Goal: Contribute content: Contribute content

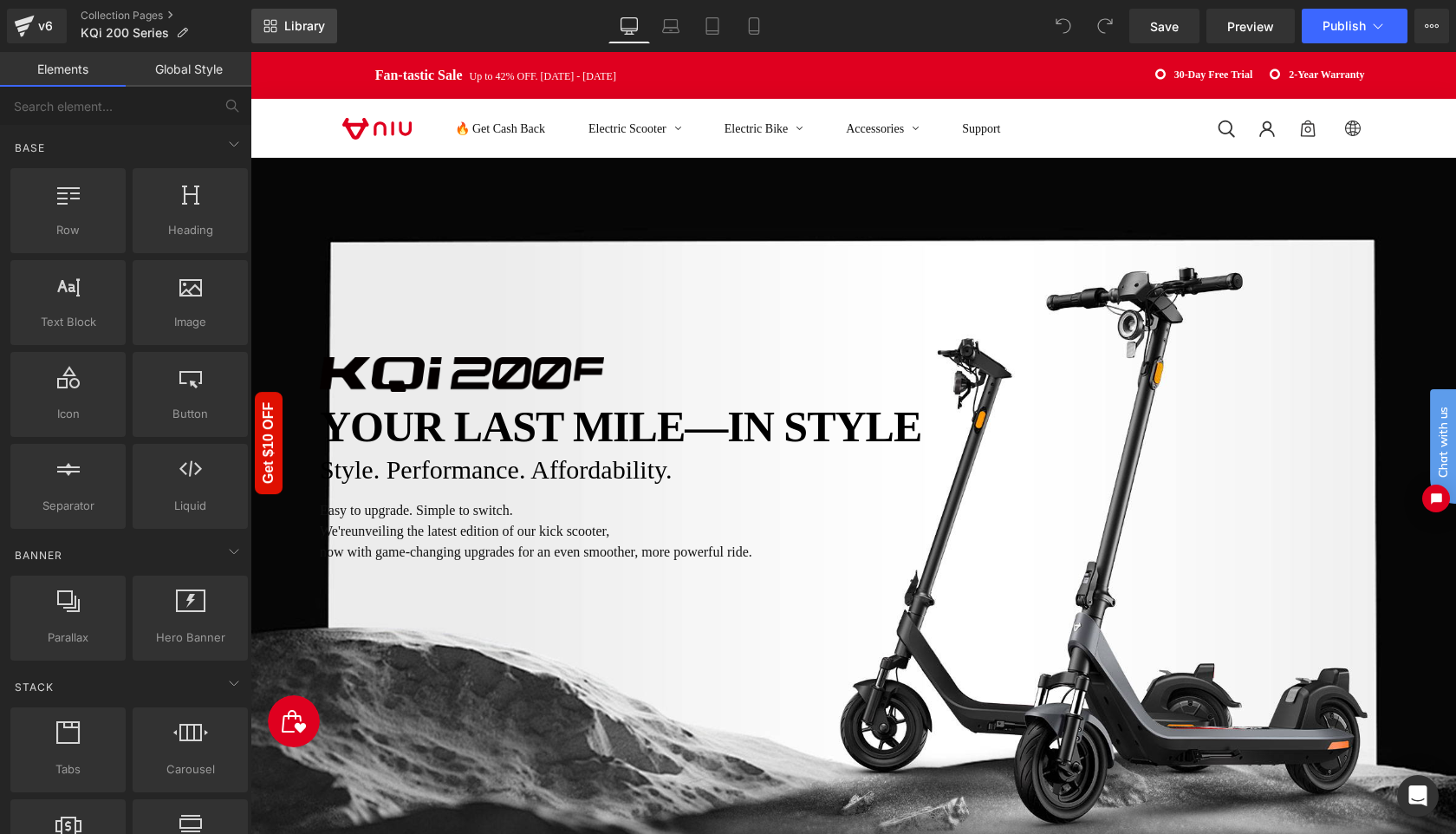
click at [281, 23] on link "Library" at bounding box center [293, 26] width 86 height 35
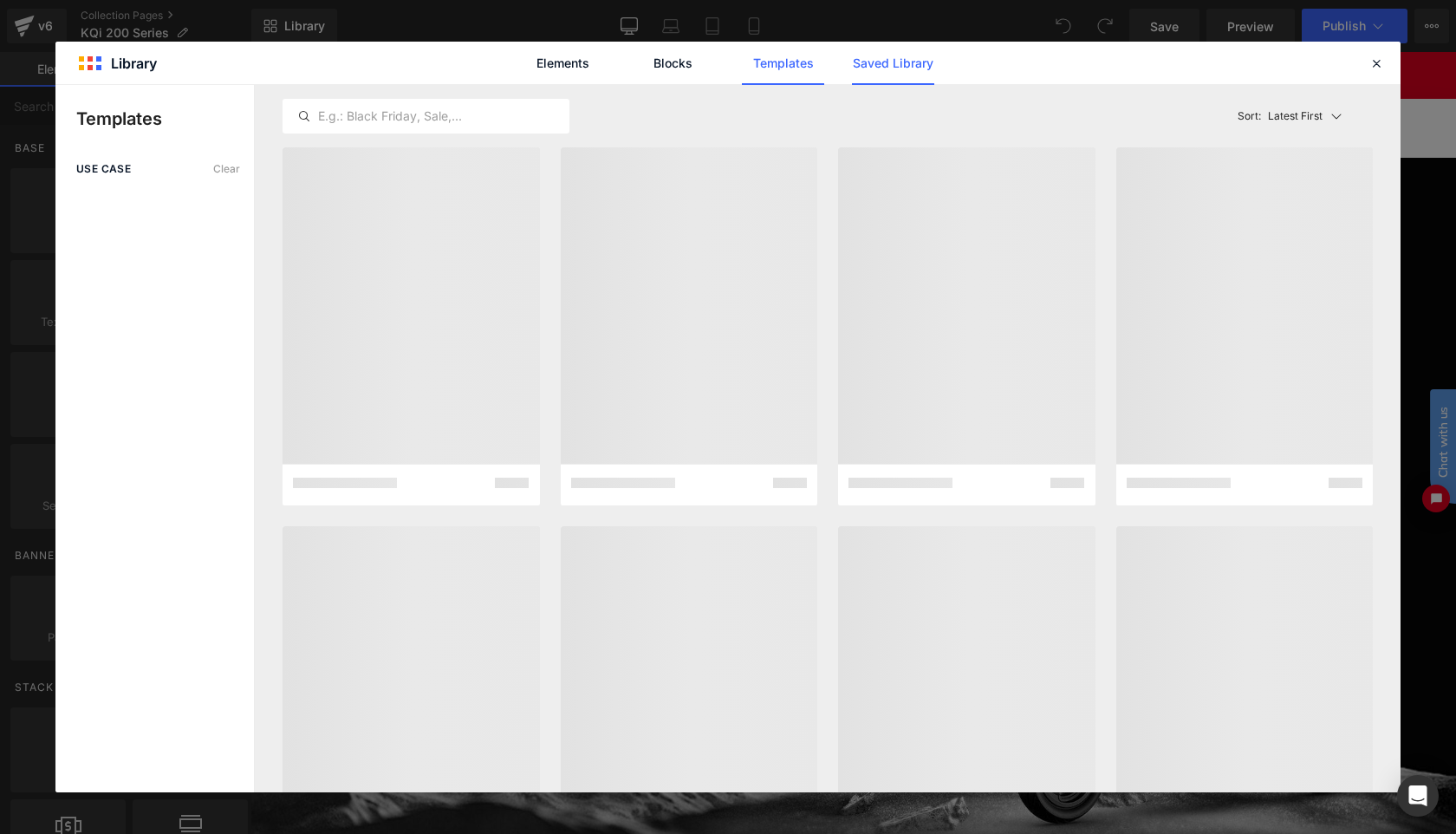
click at [0, 0] on link "Saved Library" at bounding box center [0, 0] width 0 height 0
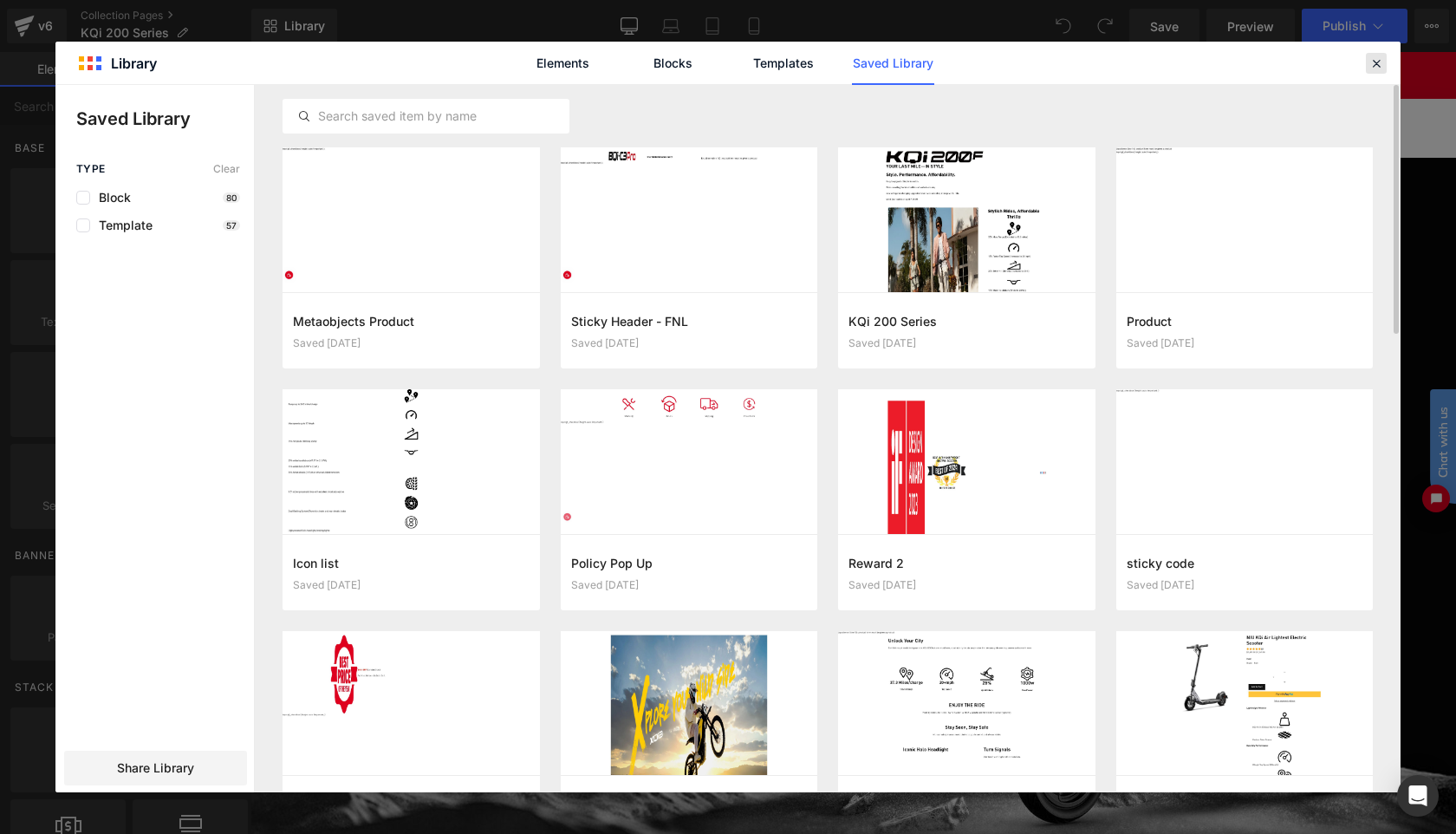
click at [1380, 62] on icon at bounding box center [1376, 63] width 15 height 15
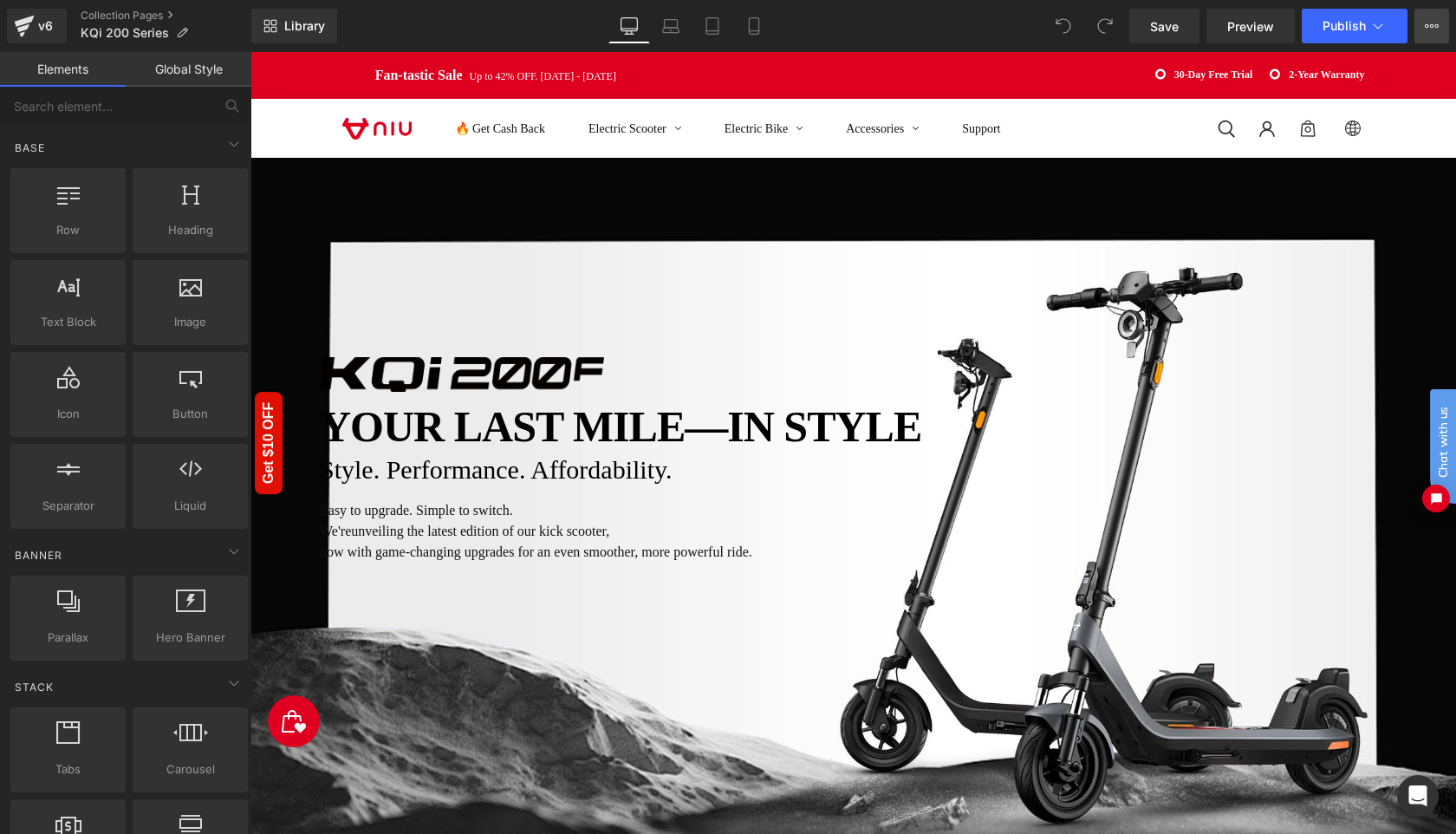
click at [1438, 27] on button "View Live Page View with current Template Save Template to Library Schedule Pub…" at bounding box center [1431, 26] width 35 height 35
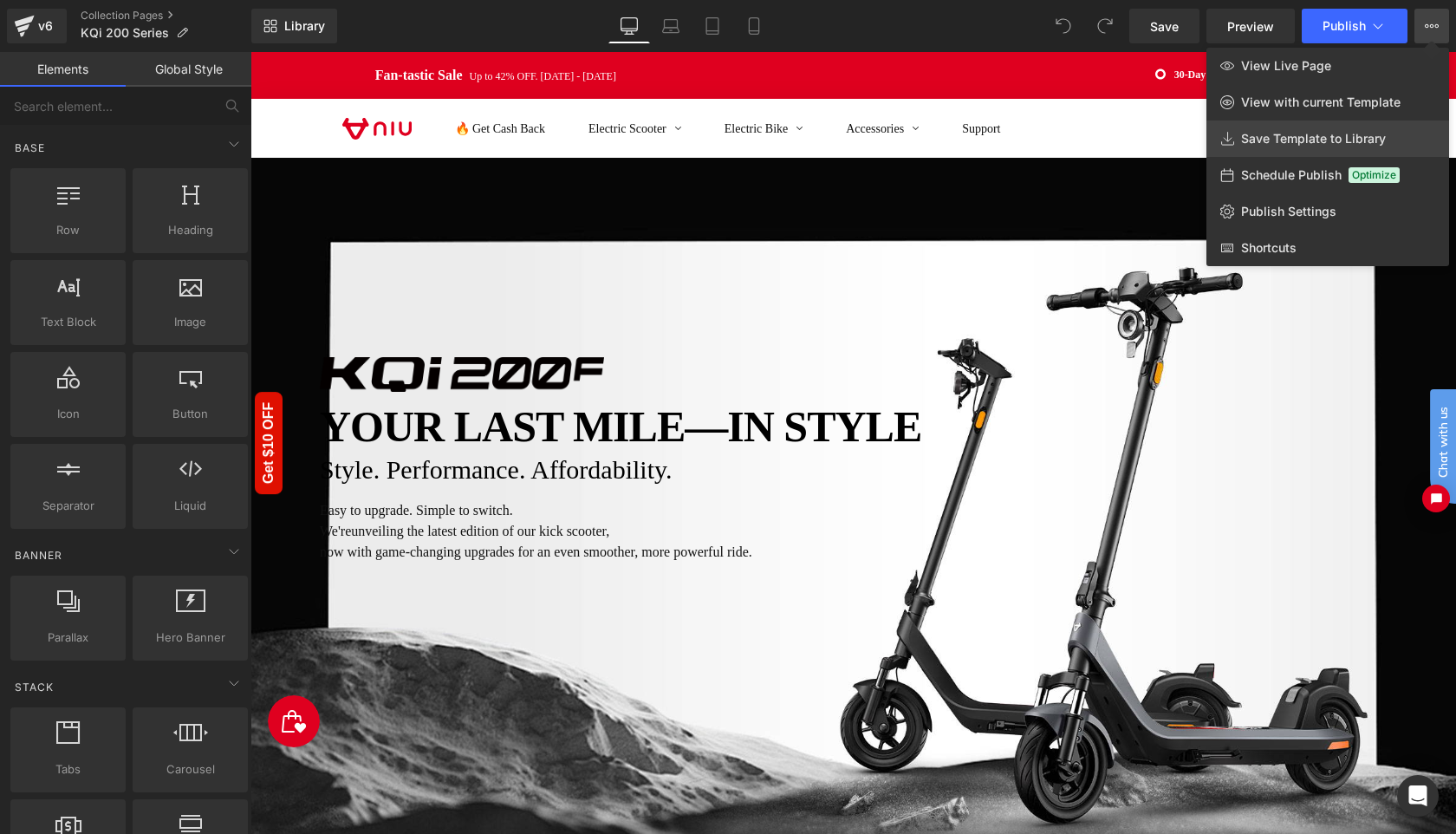
click at [1297, 142] on span "Save Template to Library" at bounding box center [1313, 138] width 145 height 15
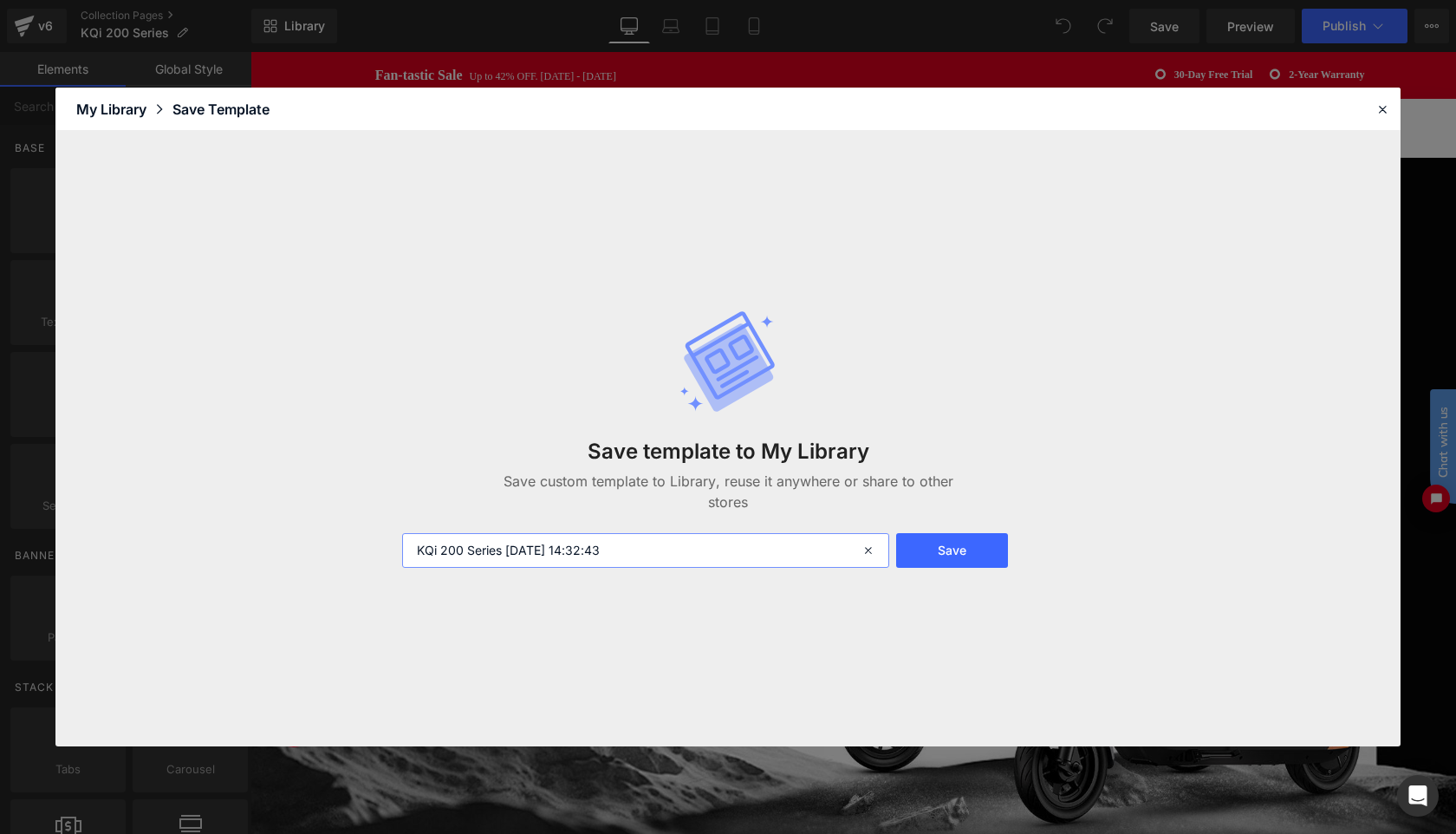
drag, startPoint x: 512, startPoint y: 546, endPoint x: 730, endPoint y: 546, distance: 218.0
click at [730, 546] on input "KQi 200 Series [DATE] 14:32:43" at bounding box center [646, 550] width 487 height 35
type input "KQi 200 Series"
click at [973, 548] on button "Save" at bounding box center [951, 550] width 112 height 35
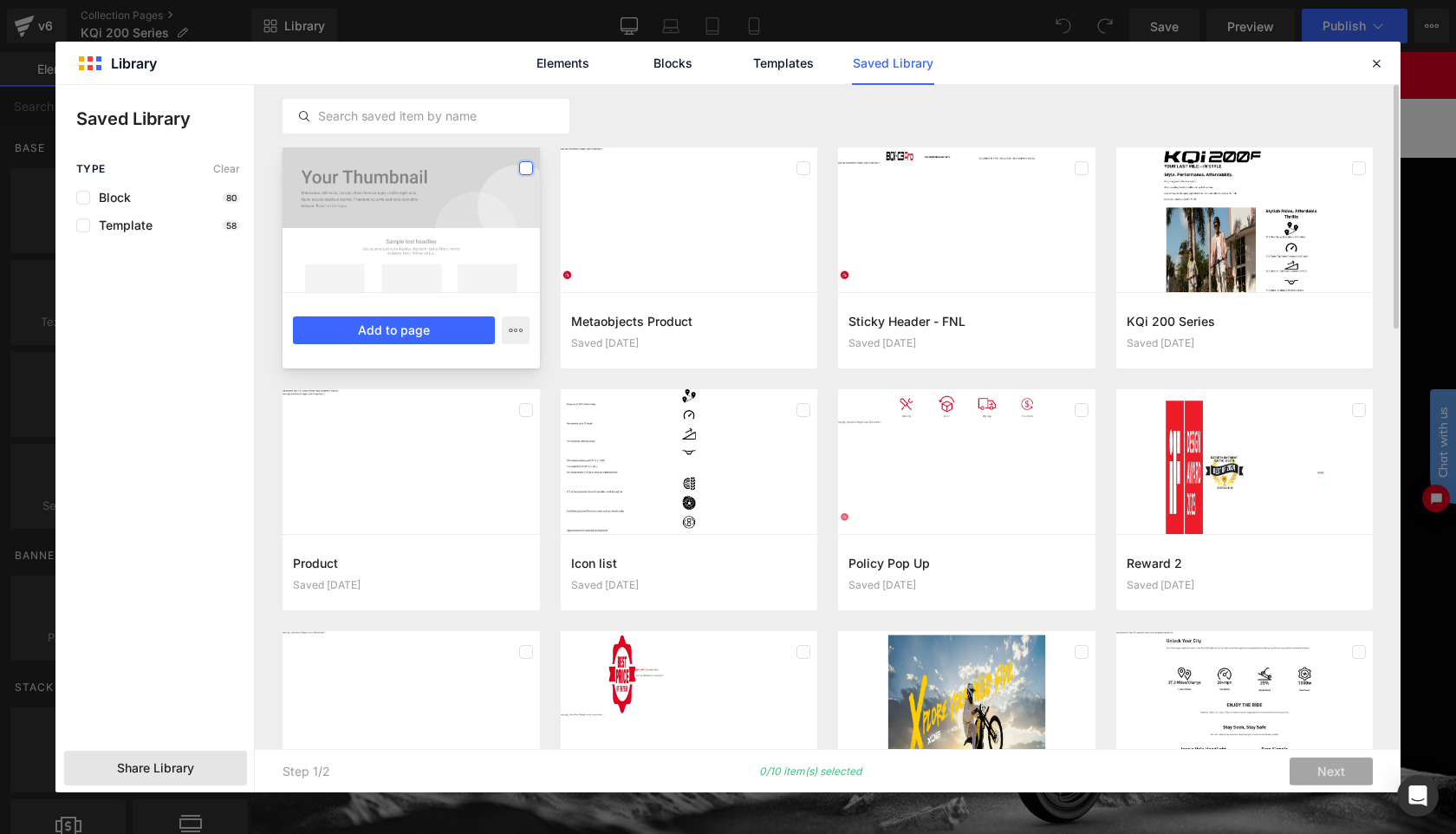
click at [527, 173] on label at bounding box center [525, 168] width 14 height 14
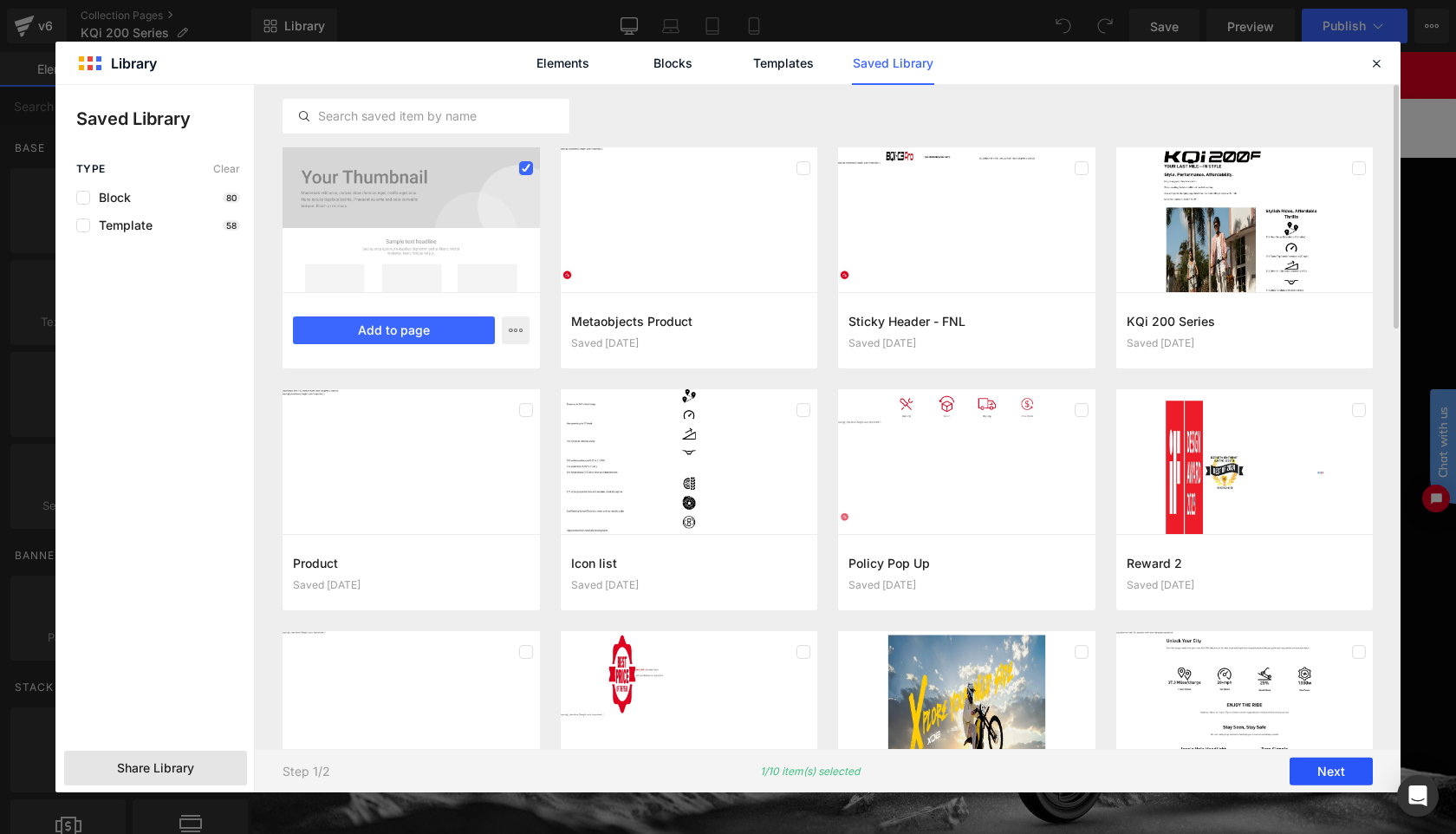
click at [1335, 773] on button "Next" at bounding box center [1331, 771] width 83 height 27
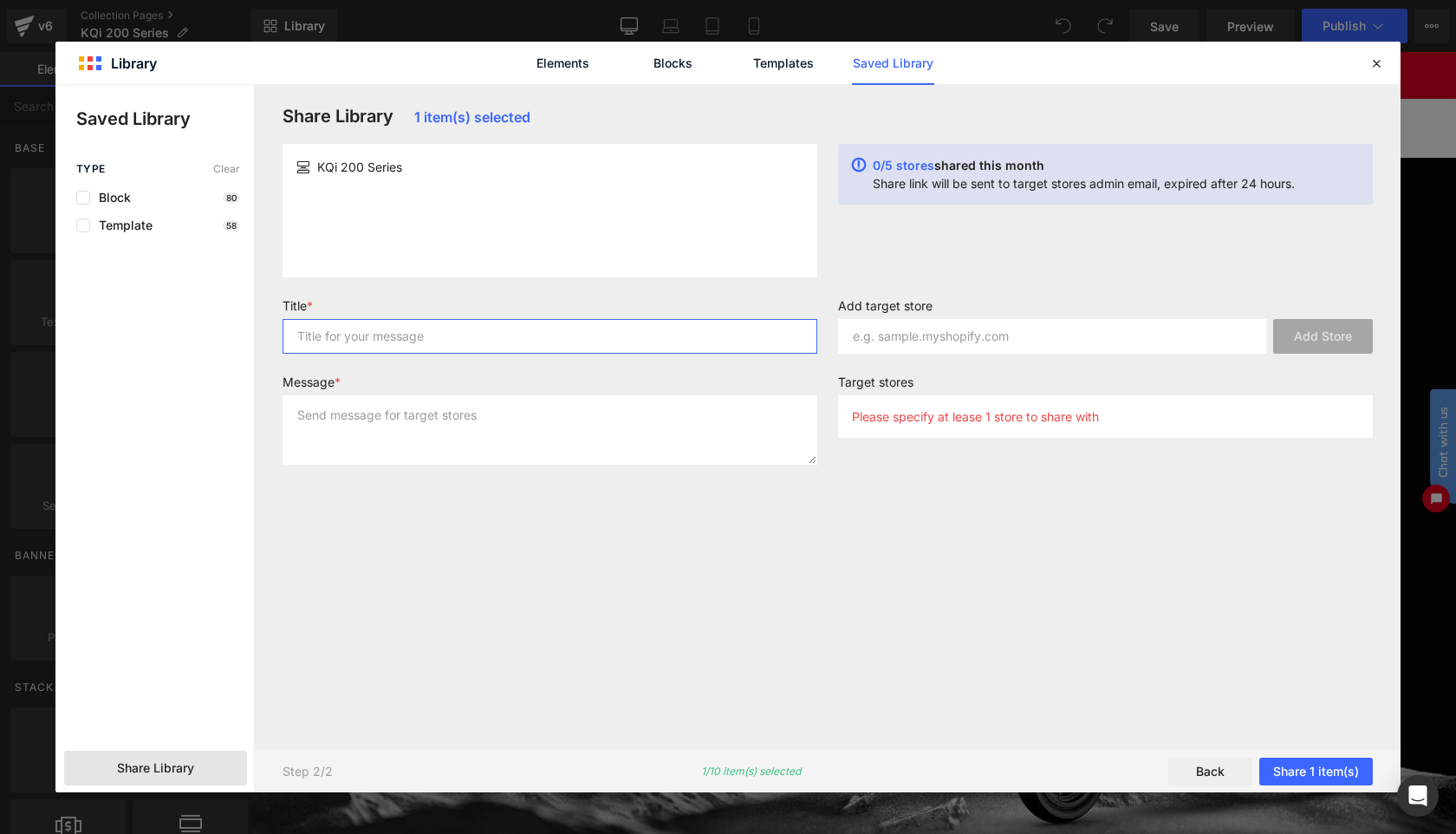
click at [435, 351] on input "text" at bounding box center [549, 336] width 535 height 35
paste input "[URL][DOMAIN_NAME]"
type input "[URL][DOMAIN_NAME]"
click at [427, 164] on div "KQi 200 Series" at bounding box center [549, 167] width 506 height 18
click at [410, 332] on input "text" at bounding box center [549, 336] width 535 height 35
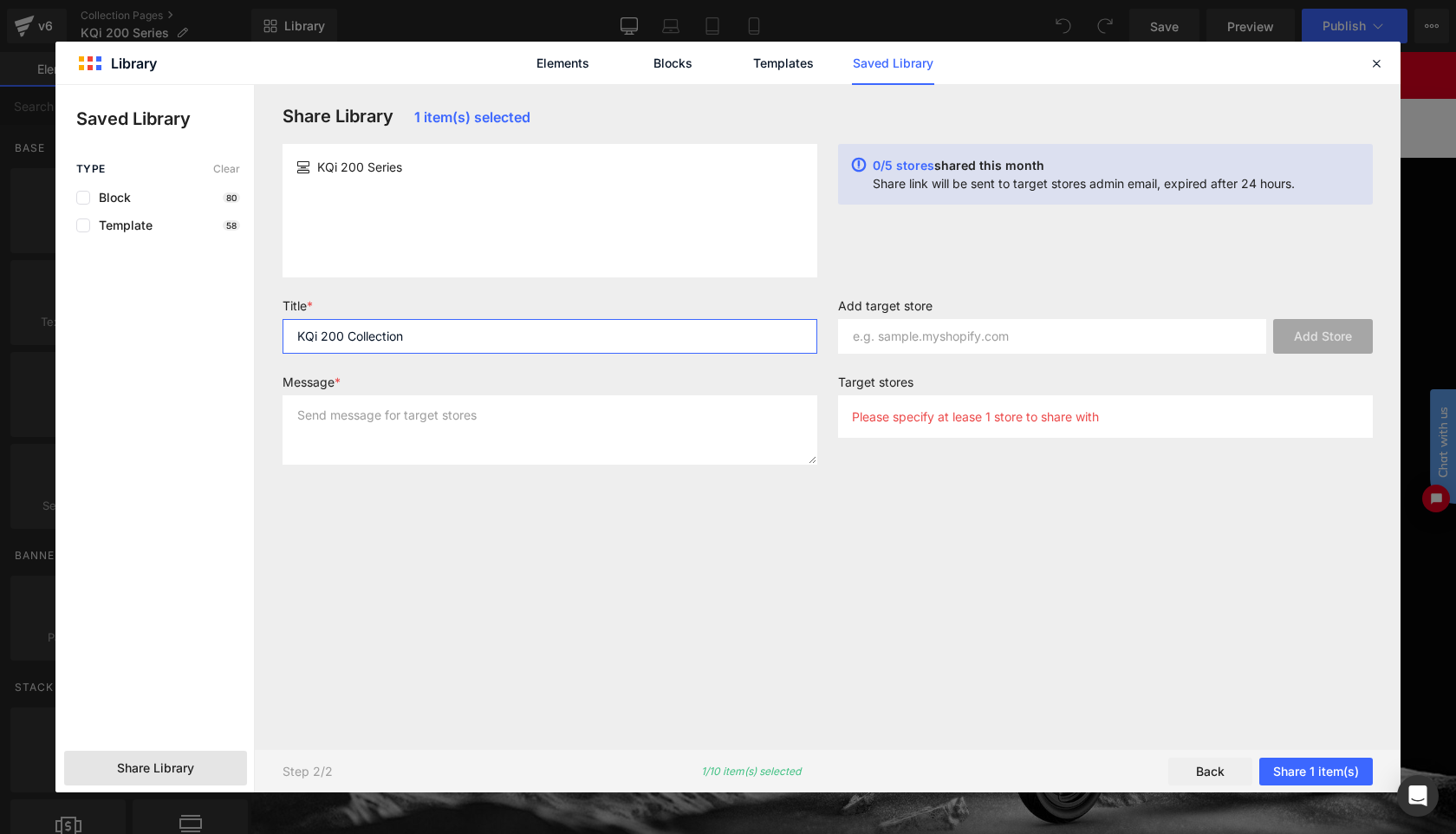
type input "KQi 200 Collection"
click at [381, 330] on input "KQi 200 Collection" at bounding box center [549, 336] width 535 height 35
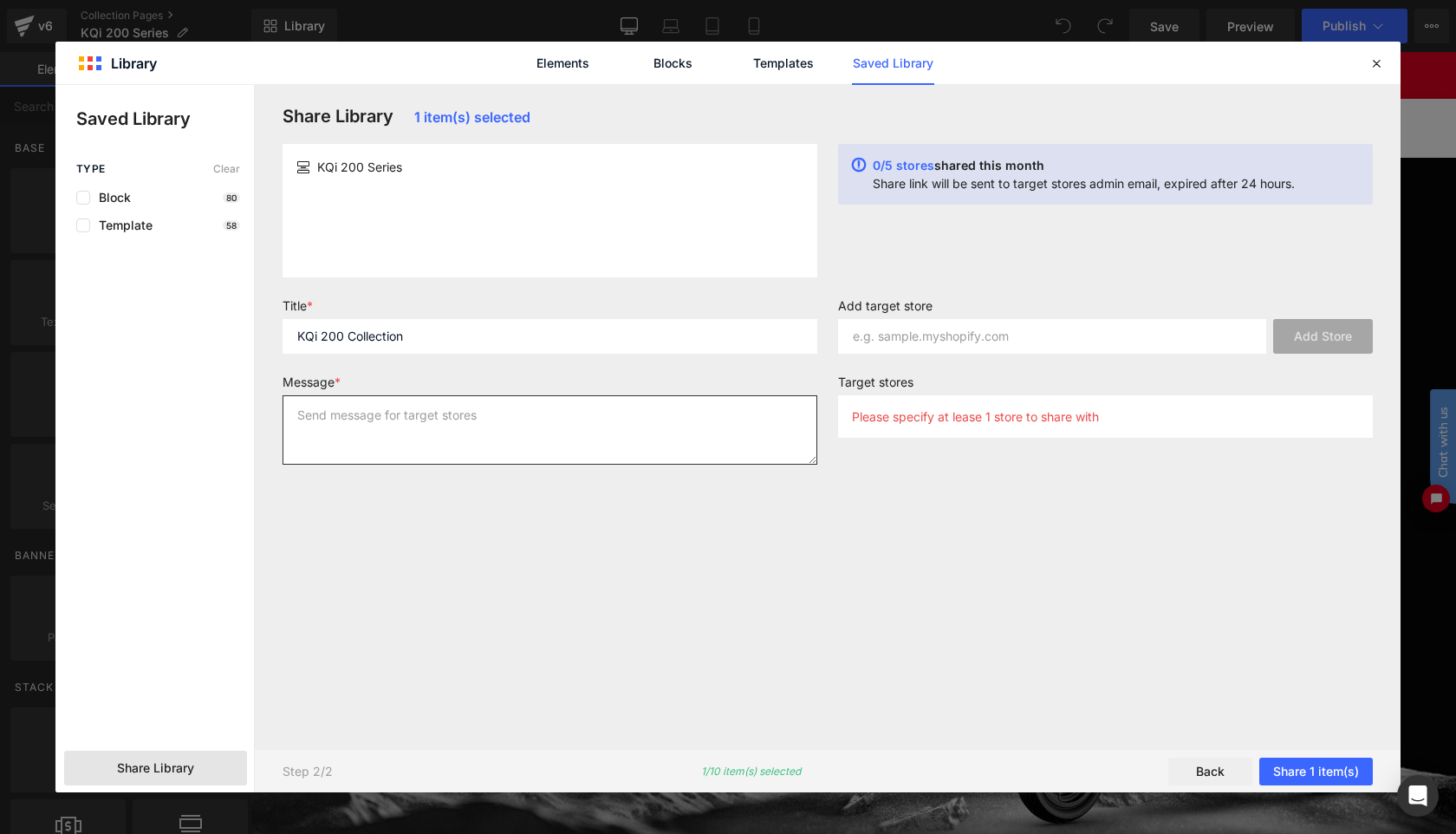
click at [399, 445] on textarea at bounding box center [549, 429] width 535 height 69
paste textarea "KQi 200 Collection"
type textarea "KQi 200 Collection"
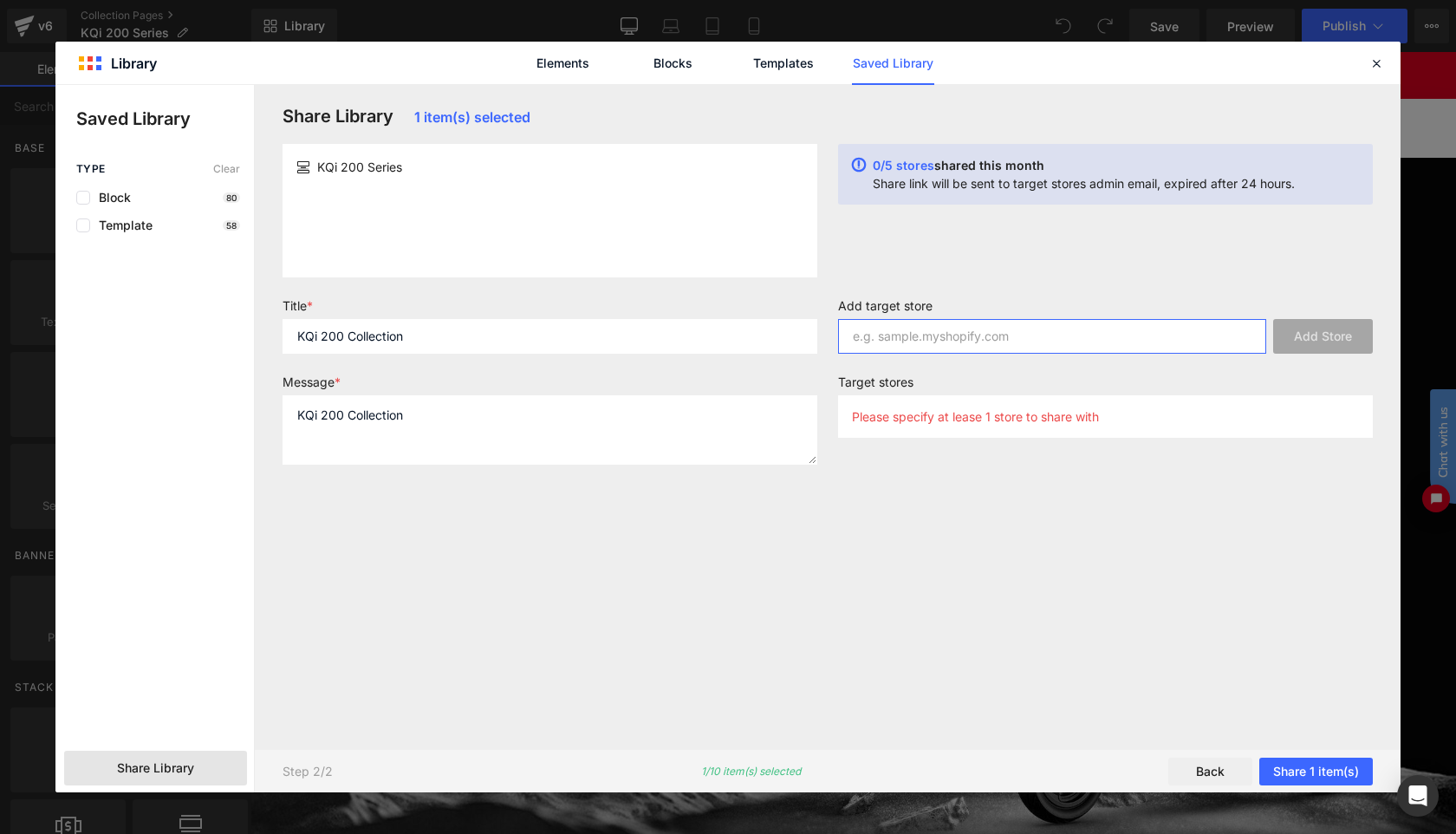
click at [956, 339] on input "text" at bounding box center [1052, 336] width 428 height 35
paste input "canadaniu"
type input "[DOMAIN_NAME]"
click at [1332, 330] on button "Add Store" at bounding box center [1323, 336] width 99 height 35
click at [1316, 773] on button "Share 1 item(s)" at bounding box center [1316, 771] width 114 height 27
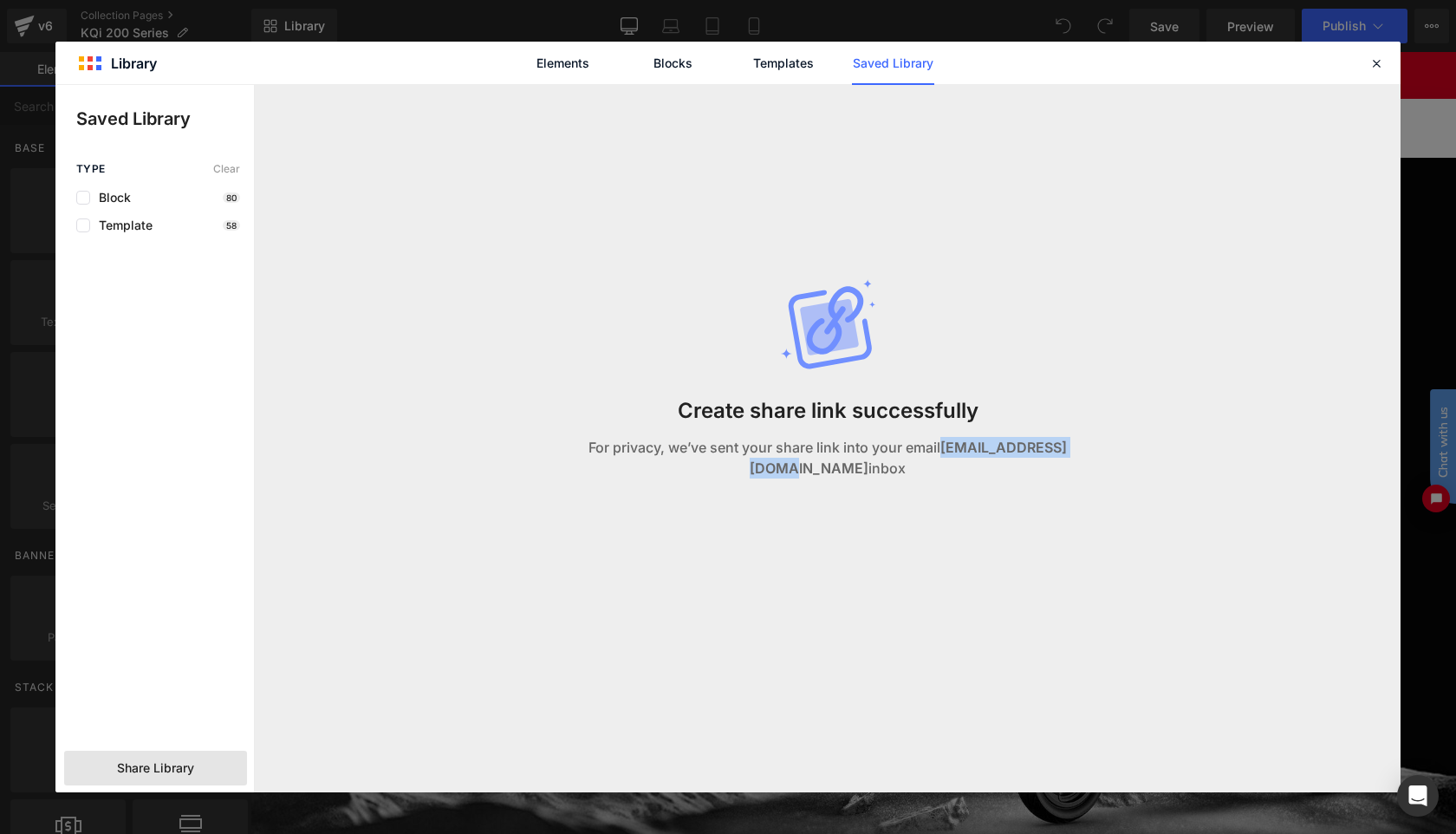
drag, startPoint x: 930, startPoint y: 447, endPoint x: 1093, endPoint y: 445, distance: 163.0
click at [1093, 445] on div "Create share link successfully For privacy, we’ve sent your share link into you…" at bounding box center [828, 396] width 542 height 622
copy strong "[EMAIL_ADDRESS][DOMAIN_NAME]"
click at [662, 353] on div "Create share link successfully For privacy, we’ve sent your share link into you…" at bounding box center [828, 396] width 542 height 622
click at [1374, 62] on icon at bounding box center [1376, 63] width 15 height 15
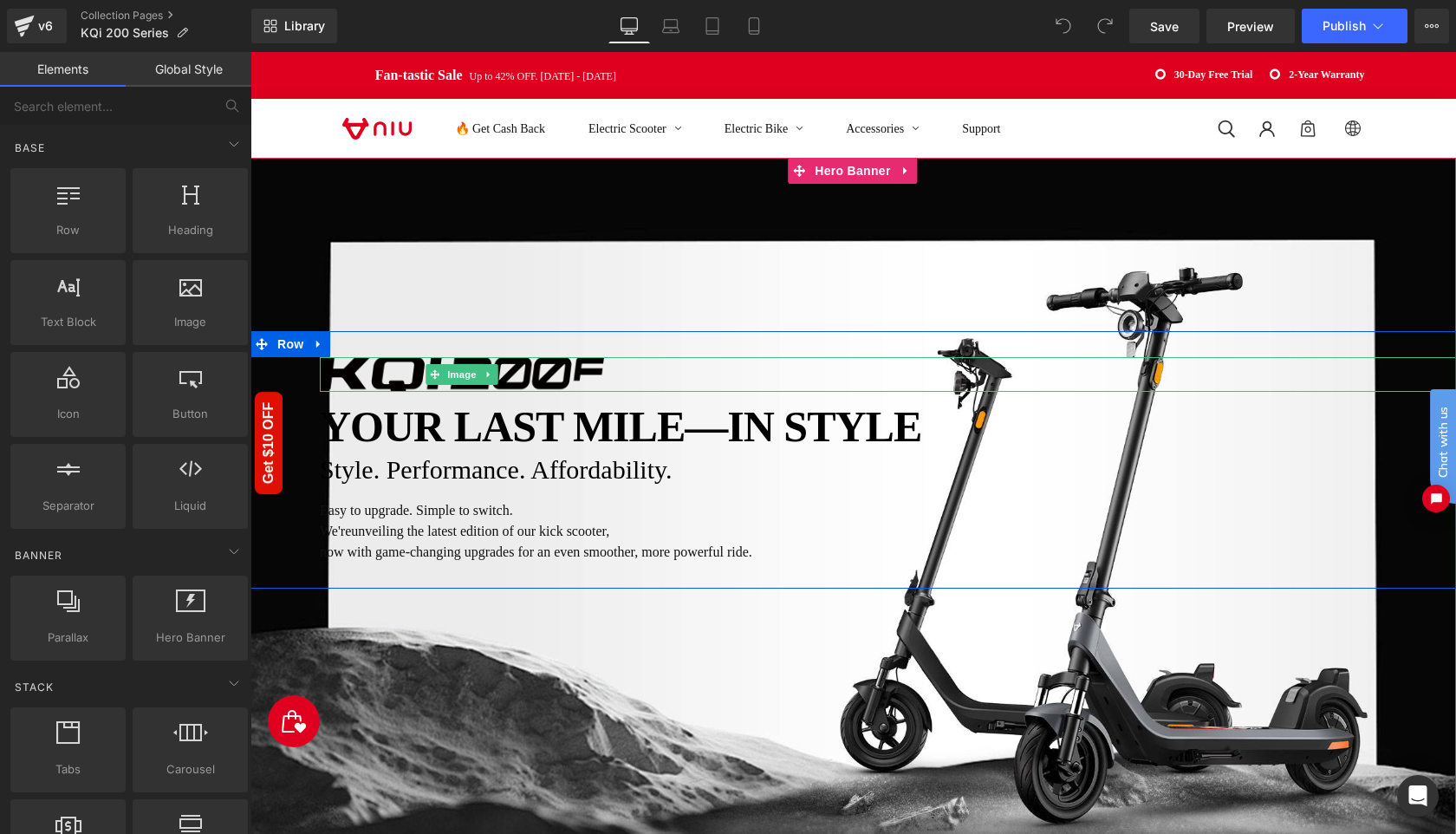
click at [511, 369] on img at bounding box center [462, 374] width 284 height 35
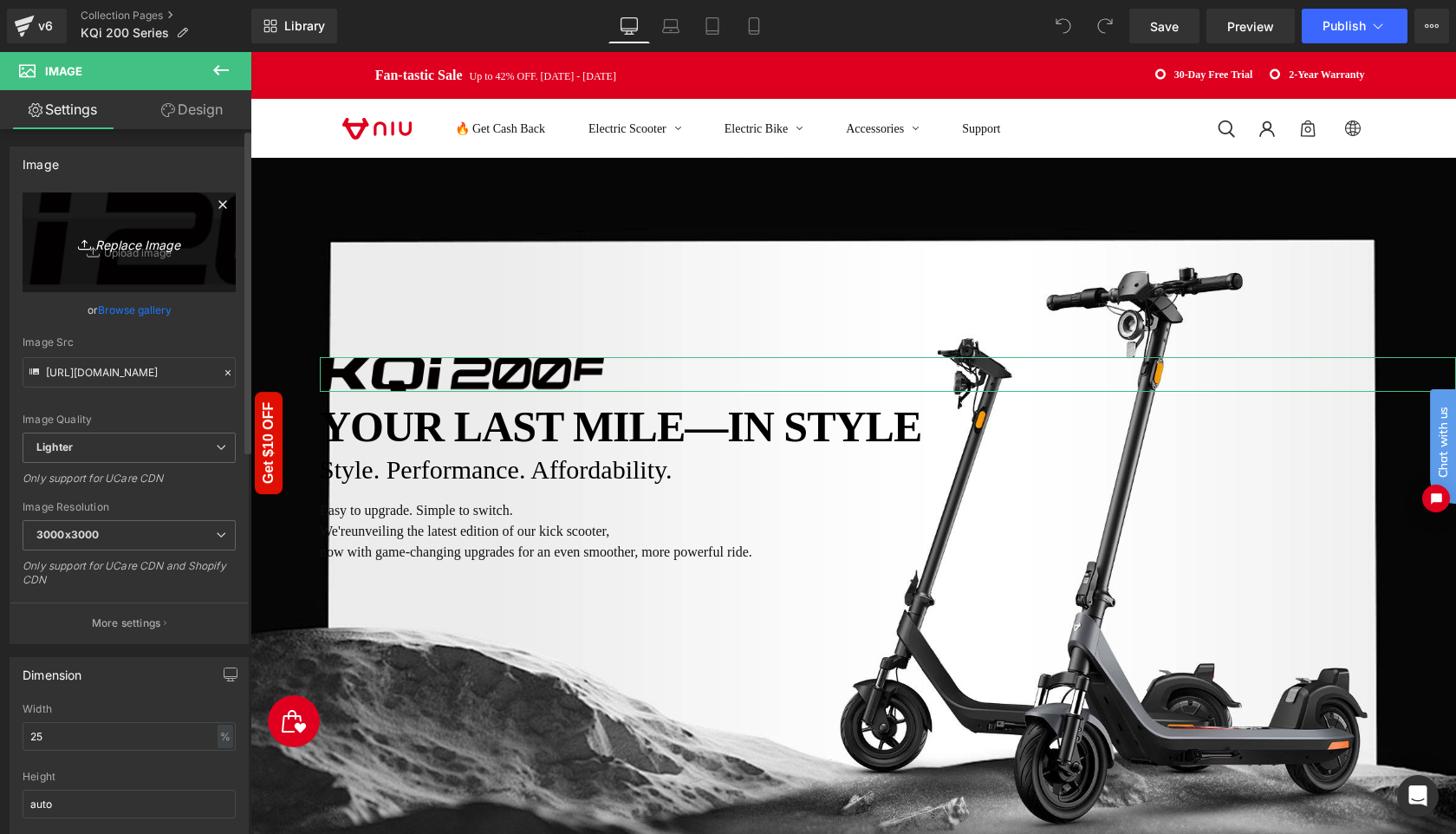
click at [148, 251] on icon "Replace Image" at bounding box center [129, 241] width 138 height 22
type input "C:\fakepath\K200.png"
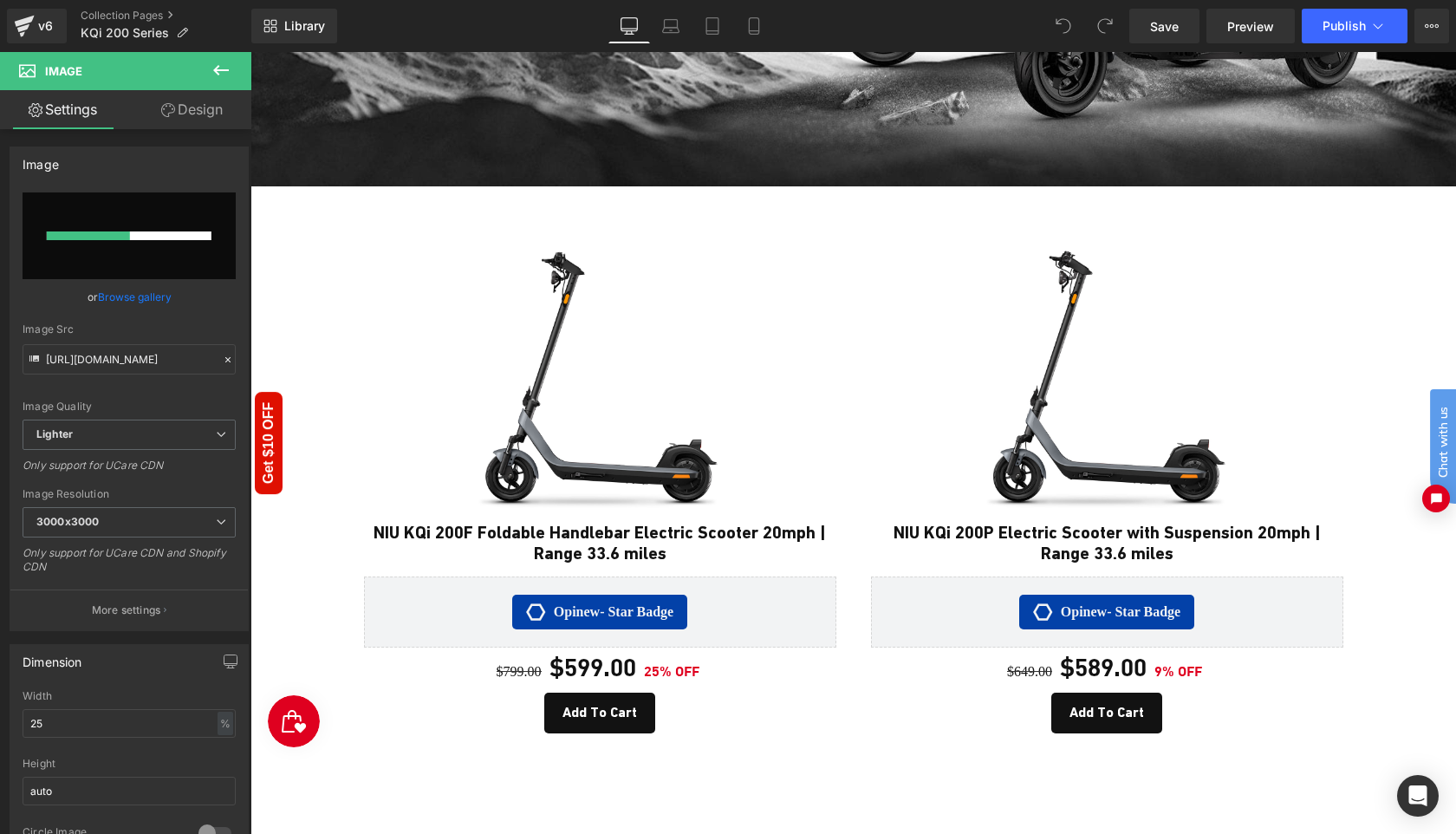
scroll to position [713, 0]
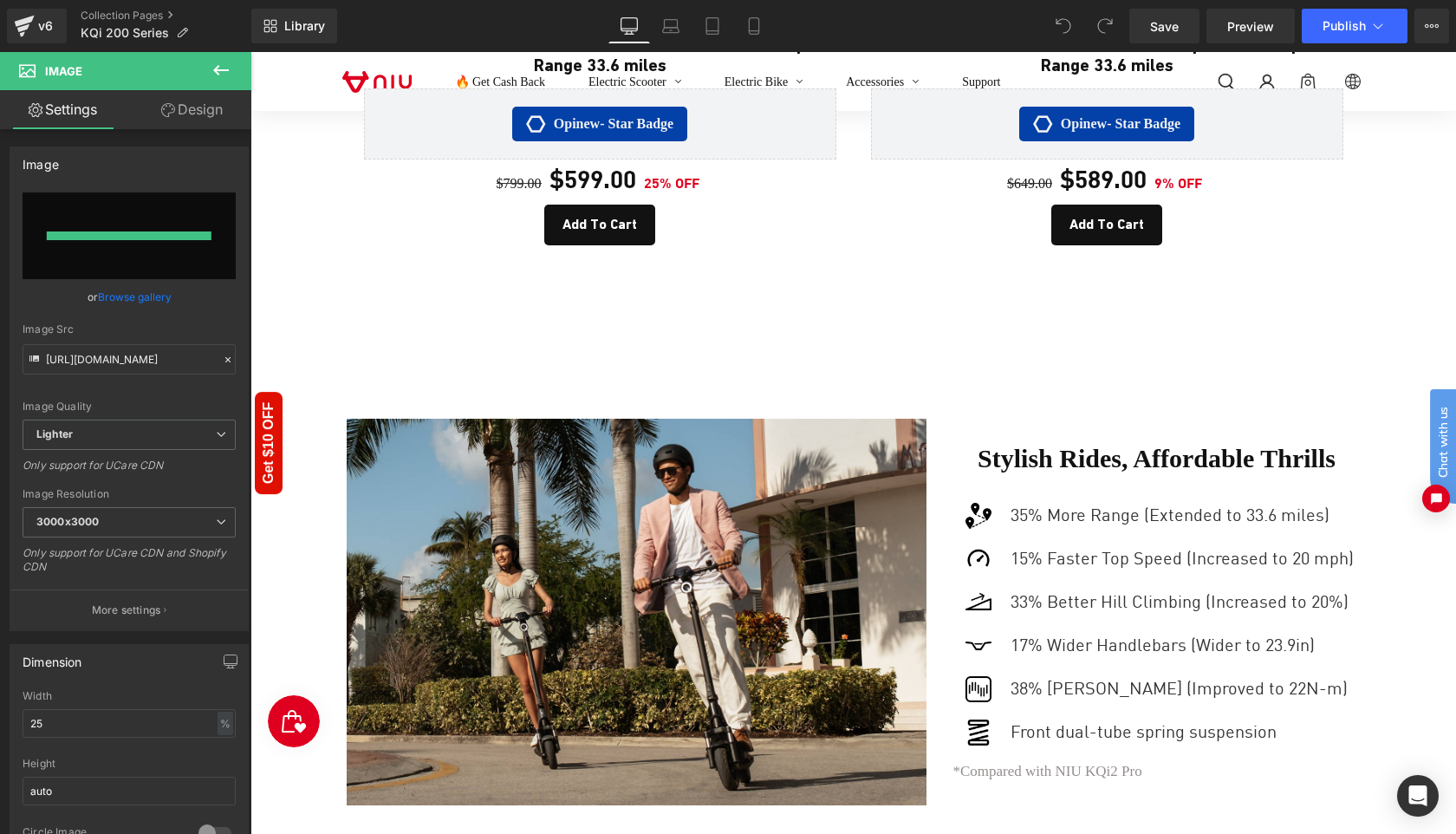
type input "[URL][DOMAIN_NAME]"
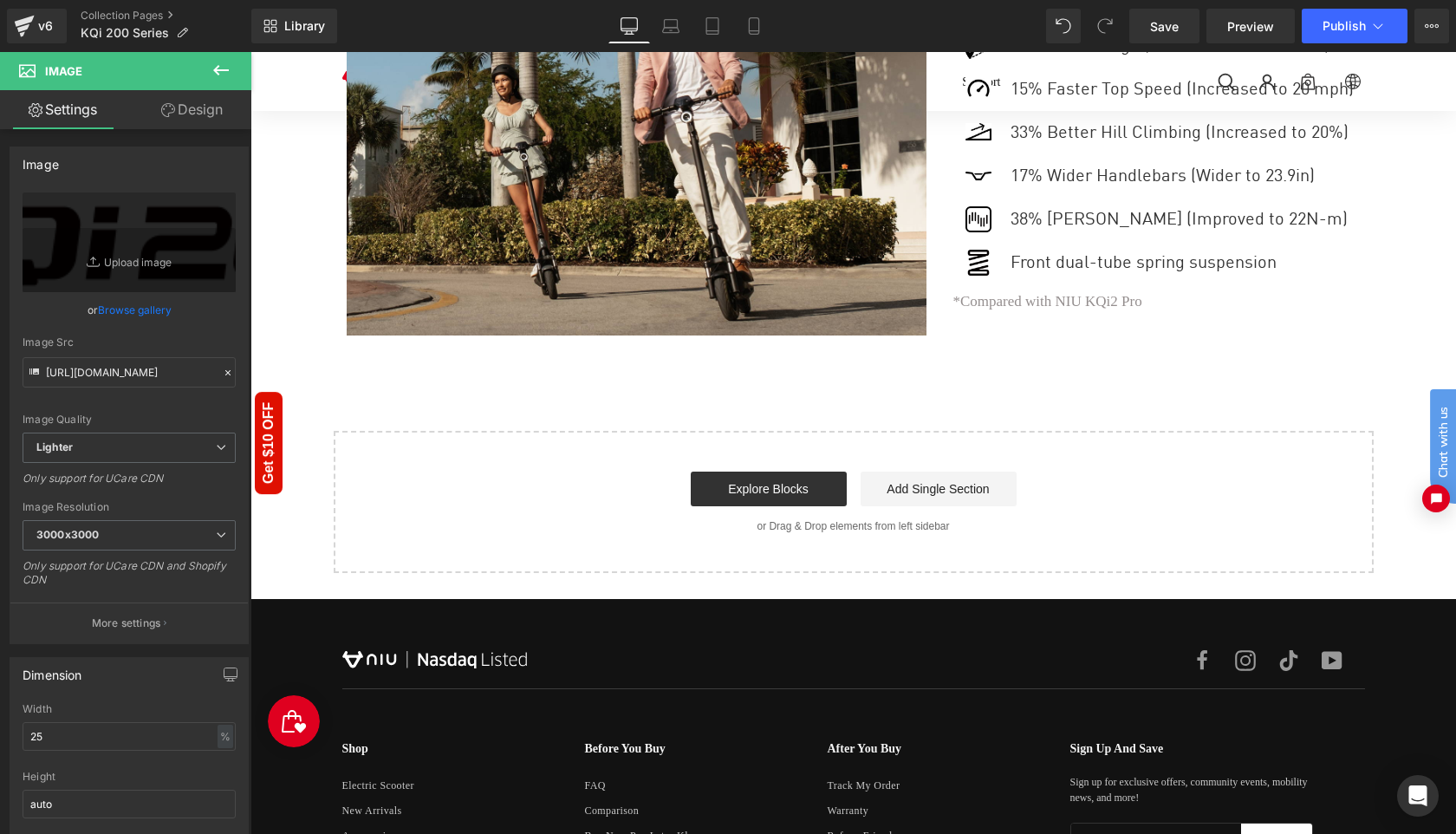
scroll to position [851, 0]
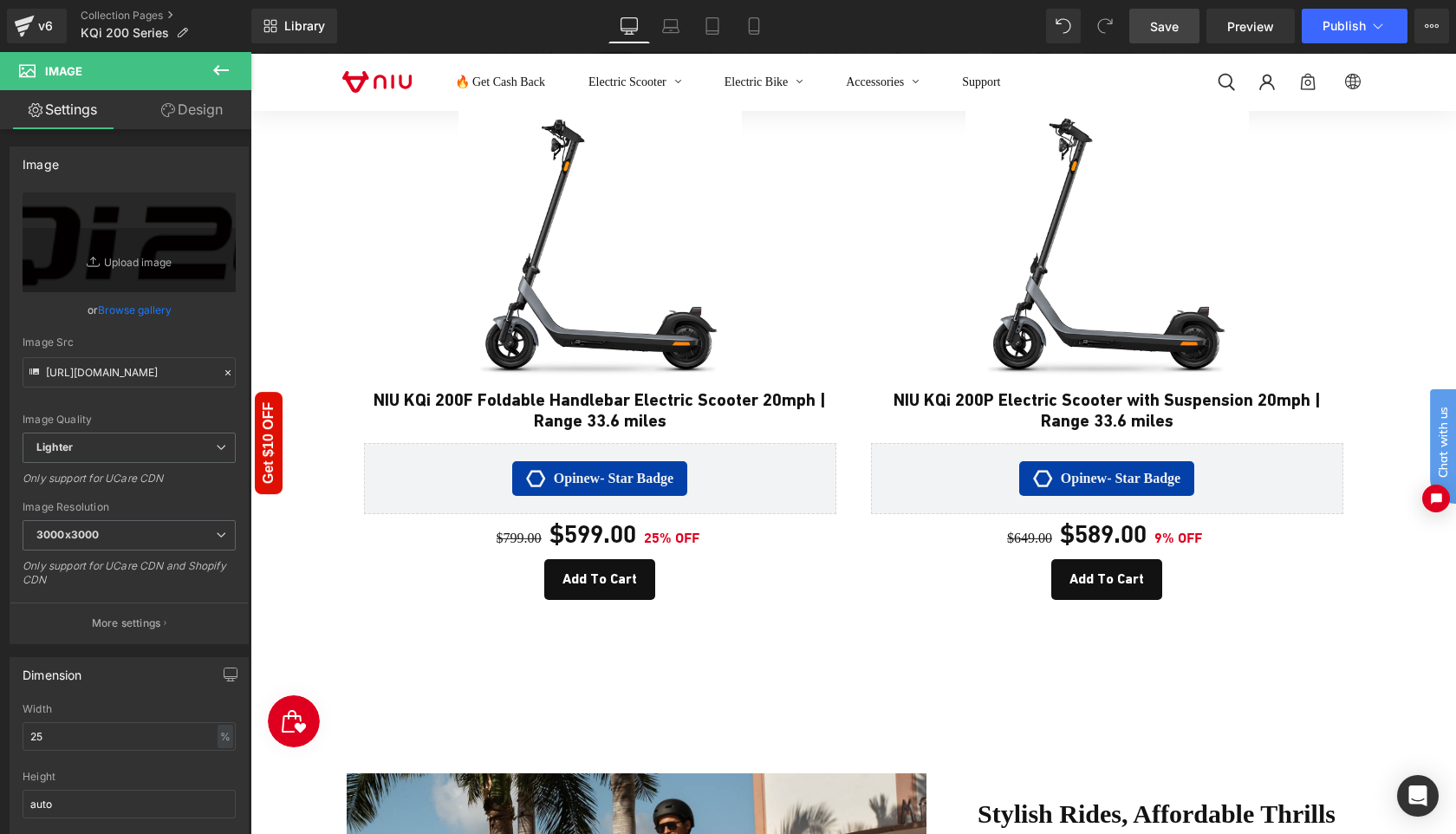
click at [1176, 26] on span "Save" at bounding box center [1164, 26] width 28 height 18
click at [1331, 30] on span "Publish" at bounding box center [1344, 26] width 44 height 14
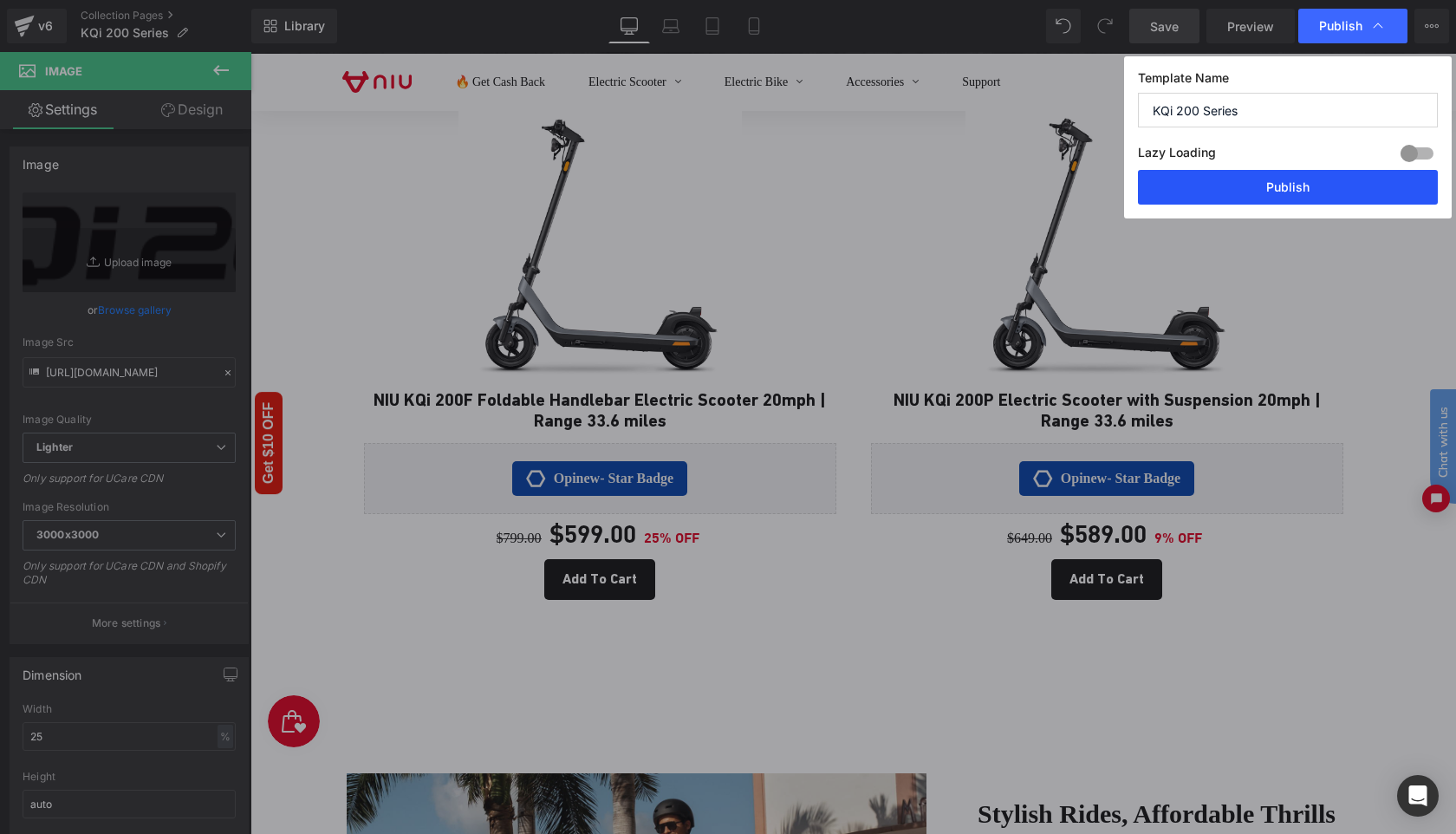
click at [1301, 182] on button "Publish" at bounding box center [1287, 186] width 300 height 35
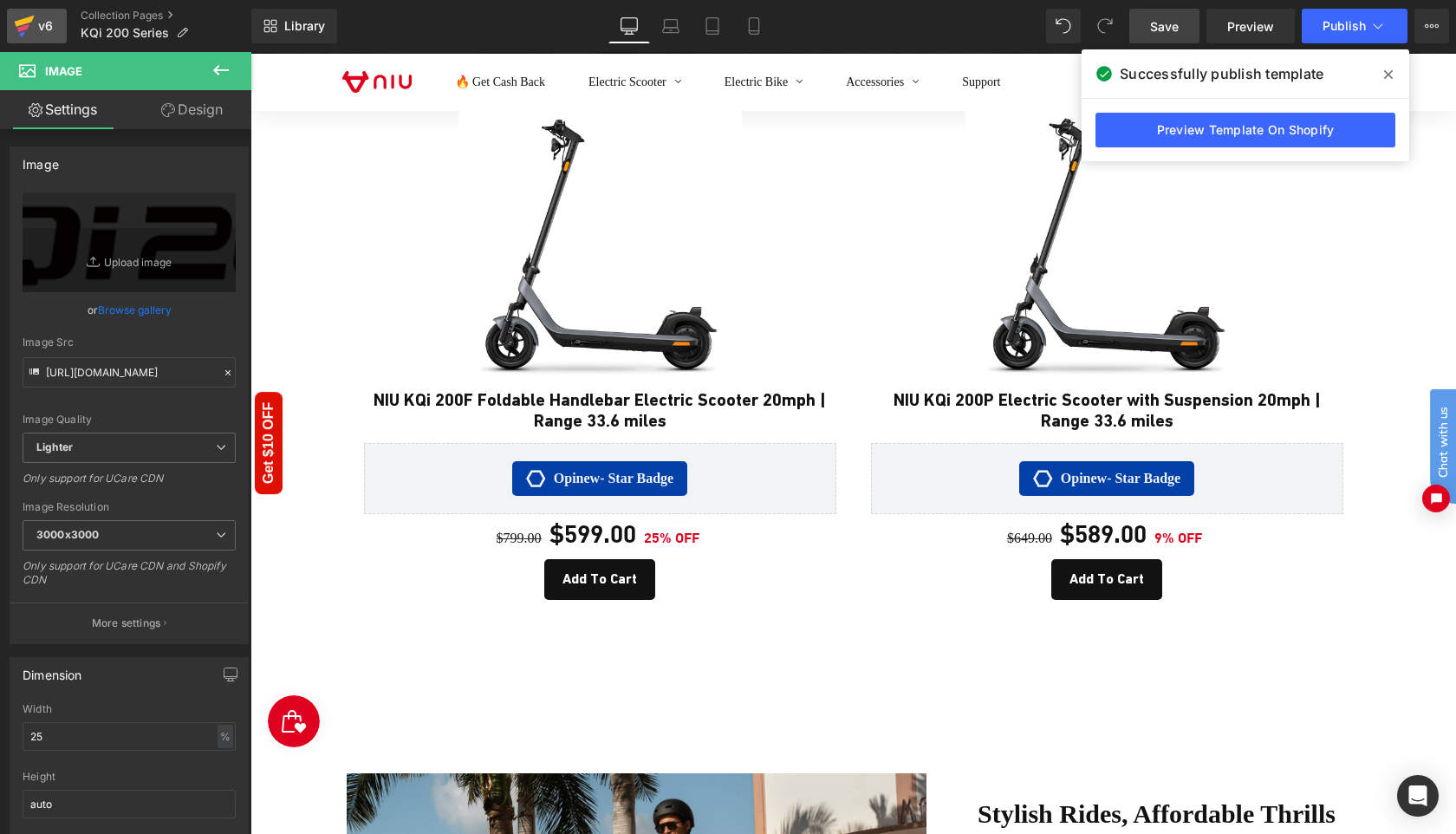
click at [36, 26] on div "v6" at bounding box center [45, 27] width 22 height 23
